Goal: Navigation & Orientation: Find specific page/section

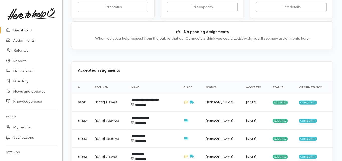
scroll to position [160, 0]
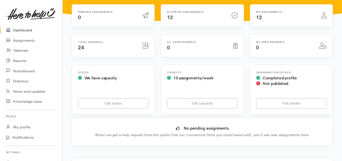
scroll to position [0, 0]
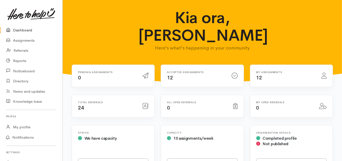
click at [23, 29] on link "Dashboard" at bounding box center [31, 30] width 62 height 10
click at [27, 31] on link "Dashboard" at bounding box center [31, 30] width 62 height 10
